Goal: Task Accomplishment & Management: Complete application form

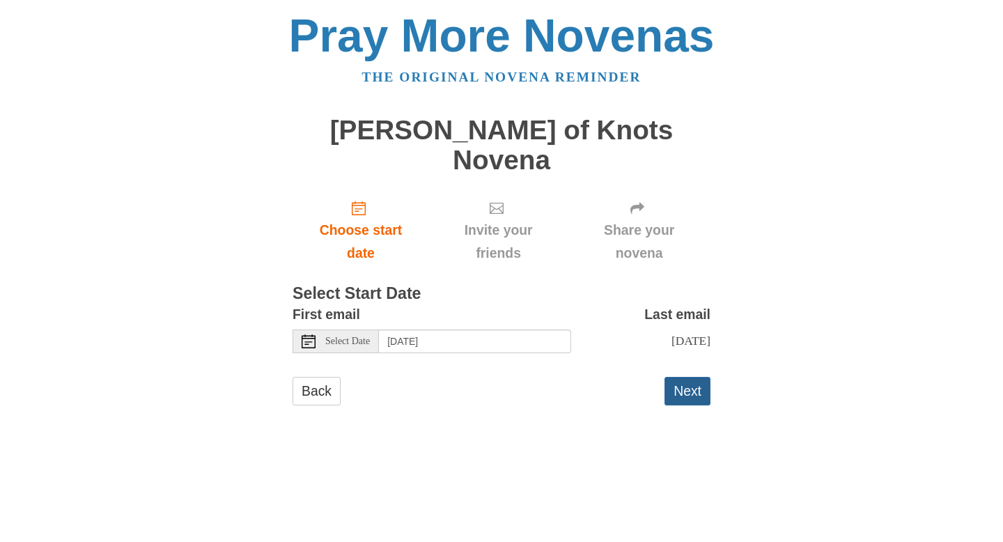
click at [686, 377] on button "Next" at bounding box center [687, 391] width 46 height 29
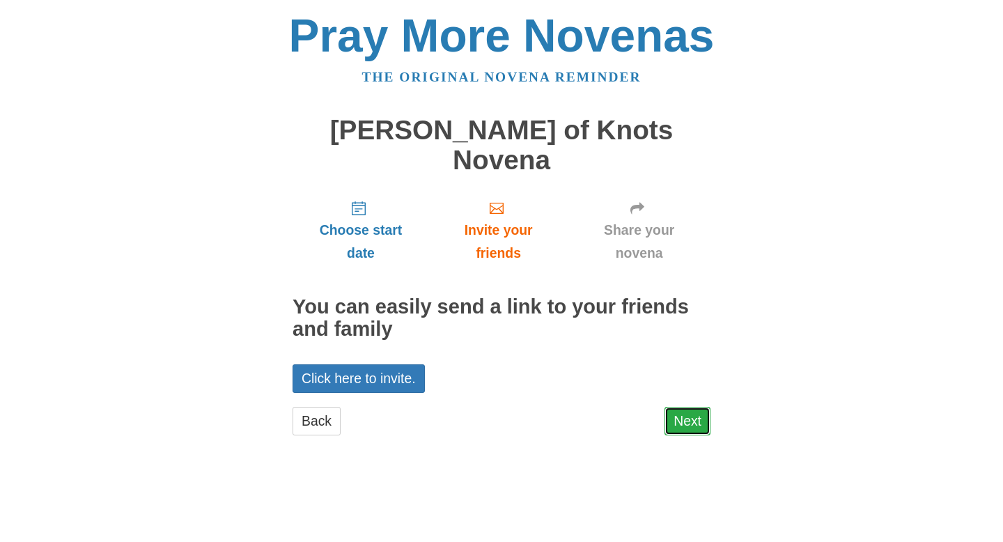
click at [686, 407] on link "Next" at bounding box center [687, 421] width 46 height 29
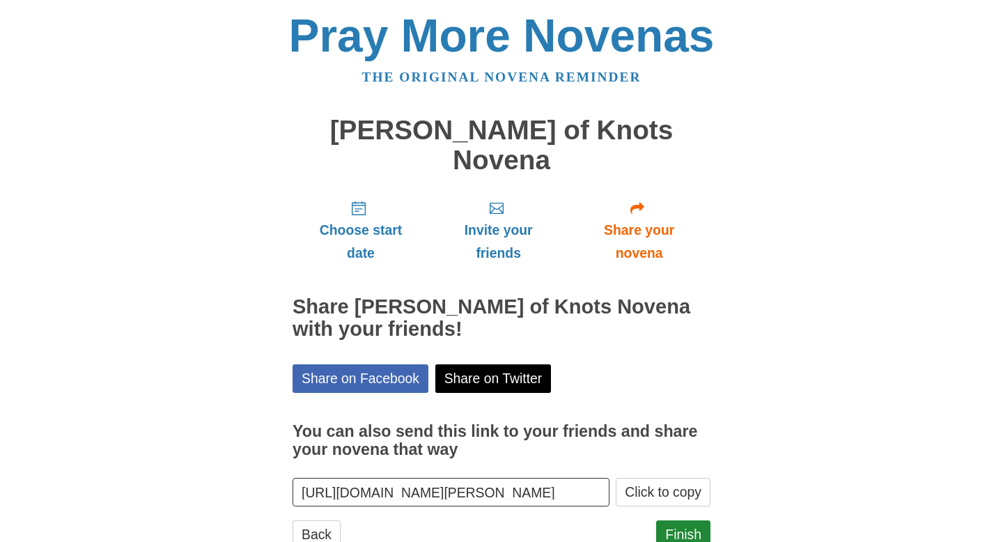
scroll to position [17, 0]
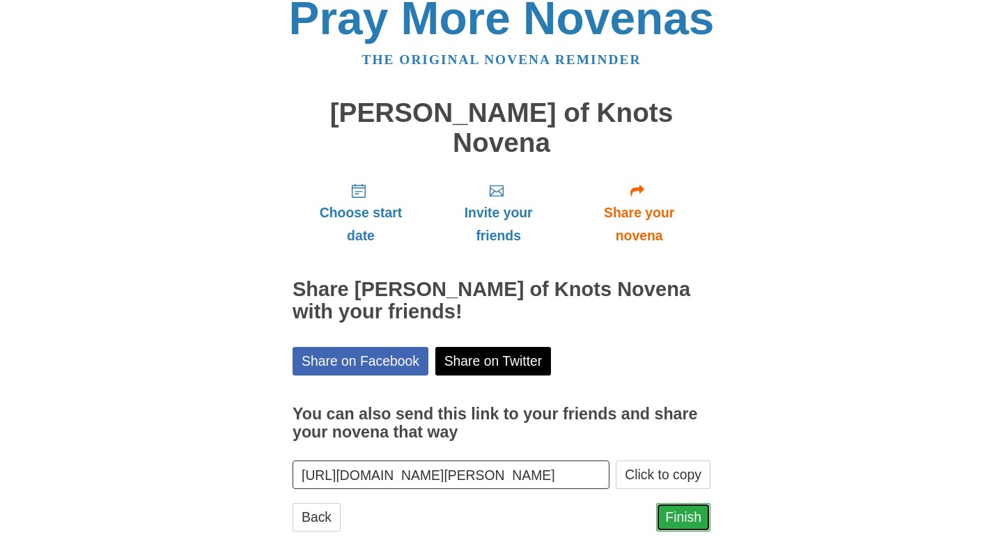
click at [680, 503] on link "Finish" at bounding box center [683, 517] width 54 height 29
